Goal: Task Accomplishment & Management: Complete application form

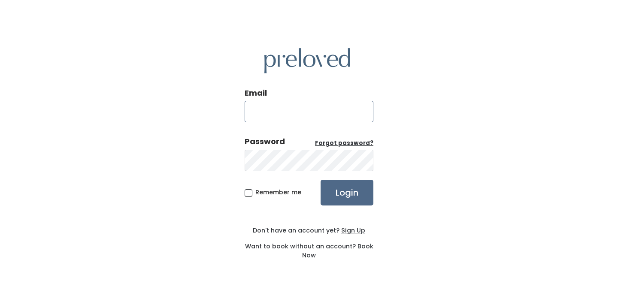
type input "eaglemountain.owner@preloved.love"
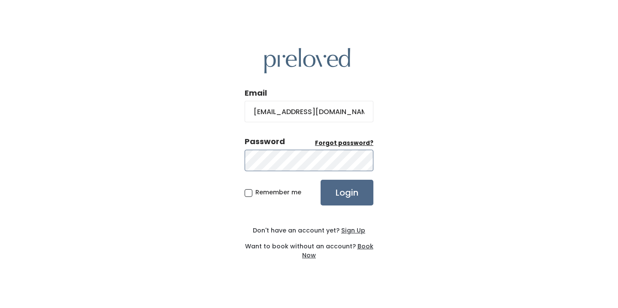
click at [347, 192] on input "Login" at bounding box center [347, 193] width 53 height 26
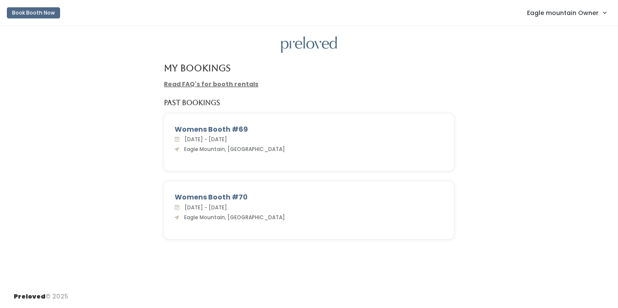
click at [536, 15] on span "Eagle mountain Owner" at bounding box center [563, 12] width 72 height 9
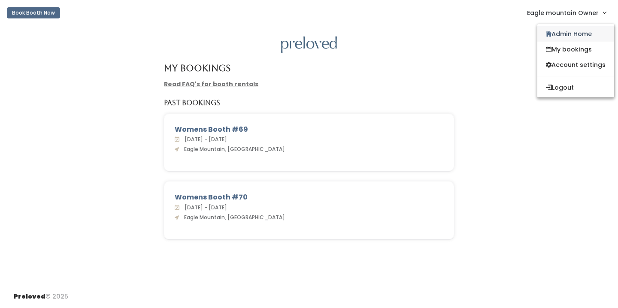
click at [548, 29] on link "Admin Home" at bounding box center [575, 33] width 77 height 15
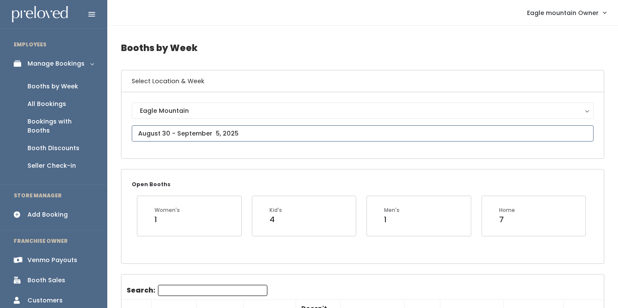
click at [177, 132] on input "text" at bounding box center [363, 133] width 462 height 16
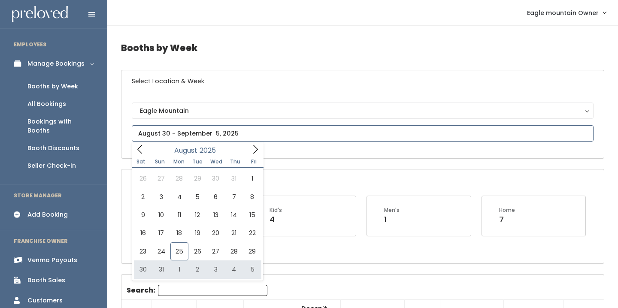
type input "August 30 to September 5"
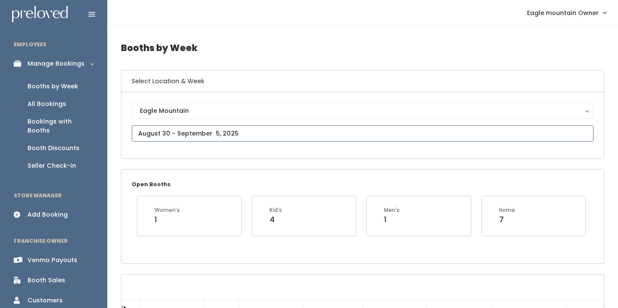
click at [181, 133] on input "text" at bounding box center [363, 133] width 462 height 16
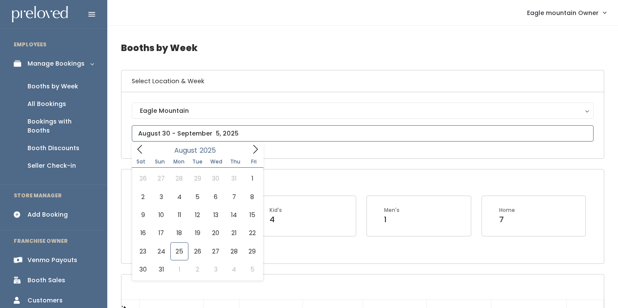
click at [254, 147] on icon at bounding box center [255, 149] width 9 height 9
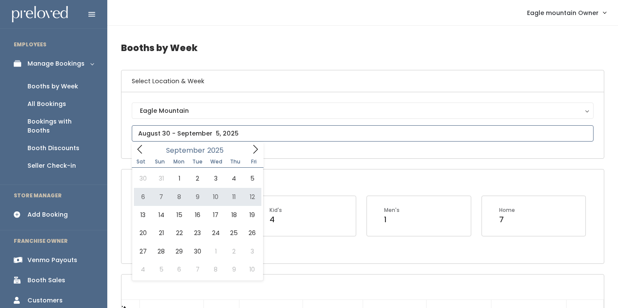
type input "September 6 to September 12"
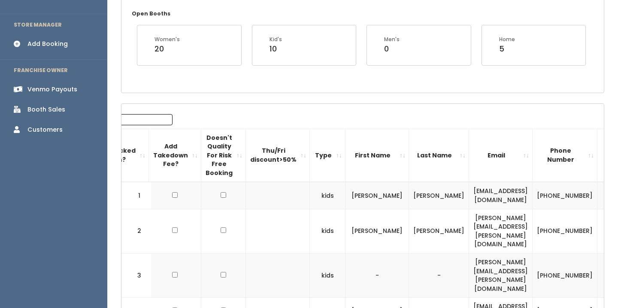
scroll to position [10, 0]
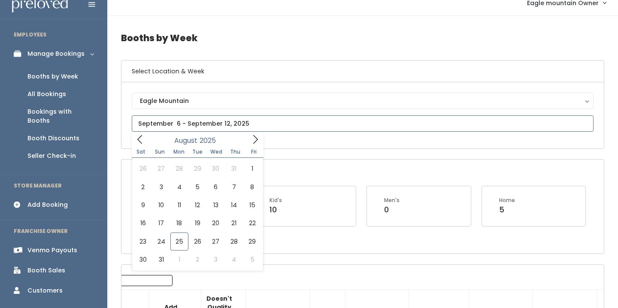
click at [205, 116] on input "text" at bounding box center [363, 123] width 462 height 16
type input "August 30 to September 5"
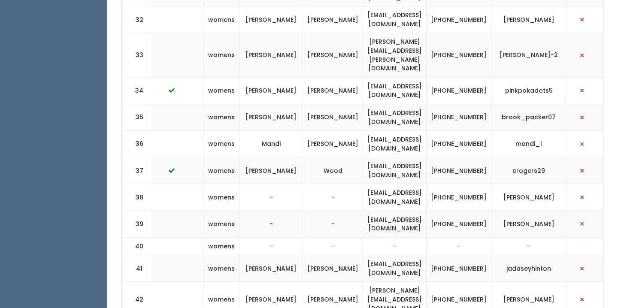
scroll to position [0, 222]
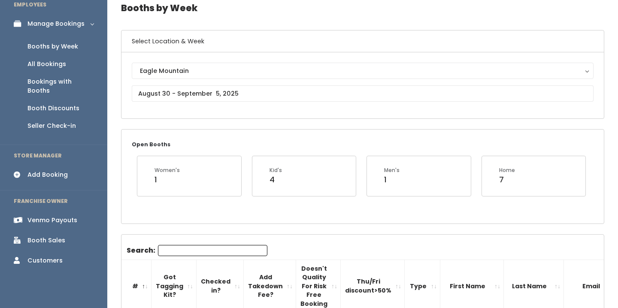
scroll to position [46, 0]
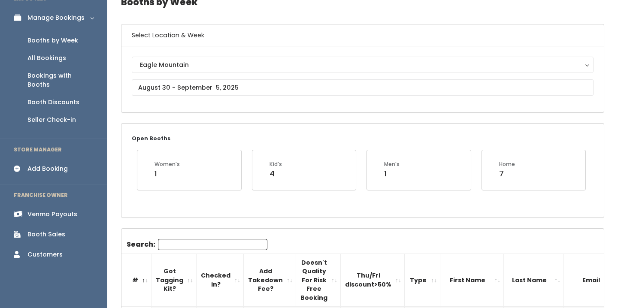
click at [46, 164] on div "Add Booking" at bounding box center [47, 168] width 40 height 9
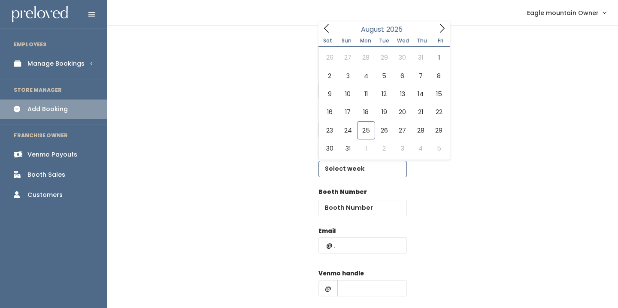
click at [351, 172] on input "text" at bounding box center [362, 169] width 88 height 16
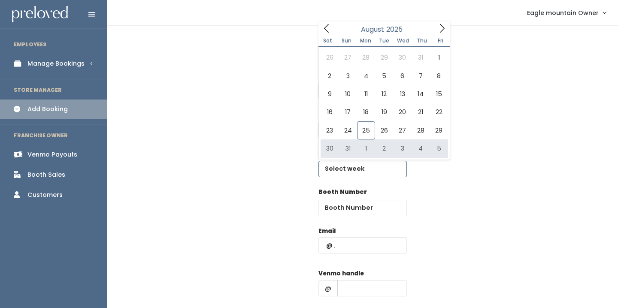
type input "August 30 to September 5"
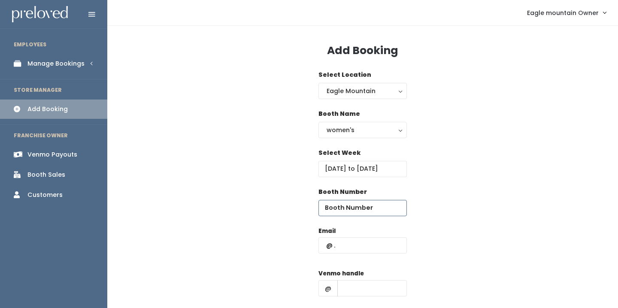
click at [342, 208] on input "number" at bounding box center [362, 208] width 88 height 16
type input "40"
paste input "rileyduke2008@gmail.com"
type input "rileyduke2008@gmail.com"
click at [350, 289] on input "text" at bounding box center [372, 288] width 70 height 16
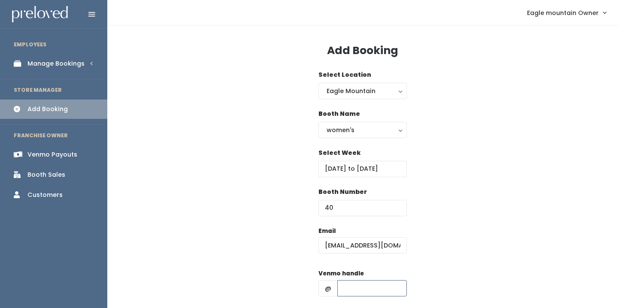
paste input "riley-duke11"
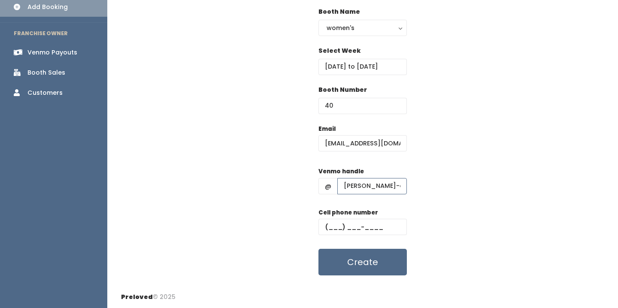
scroll to position [102, 0]
type input "riley-duke11"
paste input "(385) 379-7235"
type input "(385) 379-7235"
click at [448, 186] on div "Email rileyduke2008@gmail.com Venmo handle @ riley-duke11 Cell phone number (38…" at bounding box center [362, 200] width 483 height 151
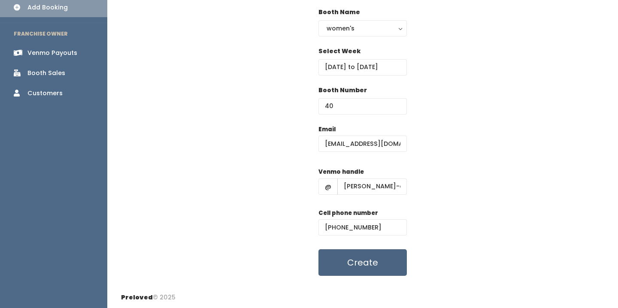
click at [351, 262] on button "Create" at bounding box center [362, 262] width 88 height 27
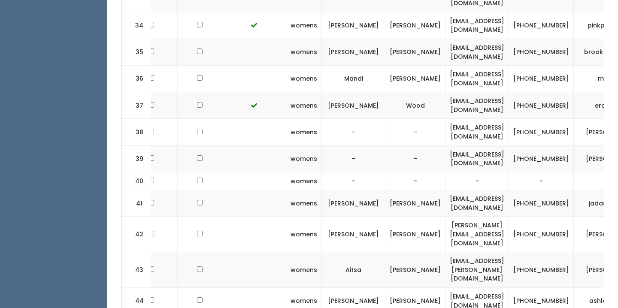
scroll to position [0, 120]
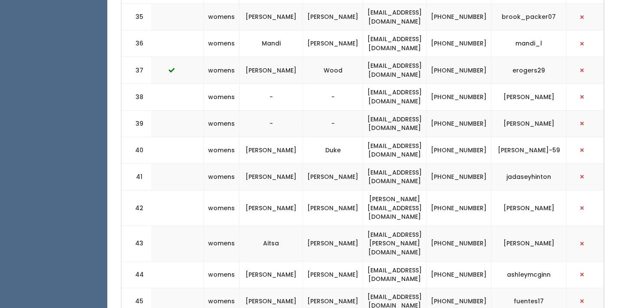
scroll to position [0, 232]
